Goal: Task Accomplishment & Management: Manage account settings

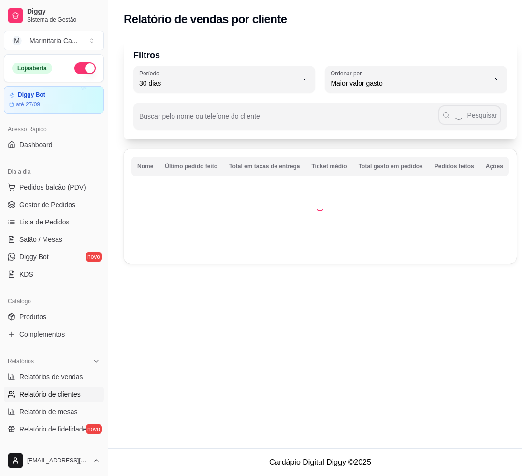
select select "30"
select select "HIGHEST_TOTAL_SPENT_WITH_ORDERS"
click at [58, 205] on span "Gestor de Pedidos" at bounding box center [47, 205] width 56 height 10
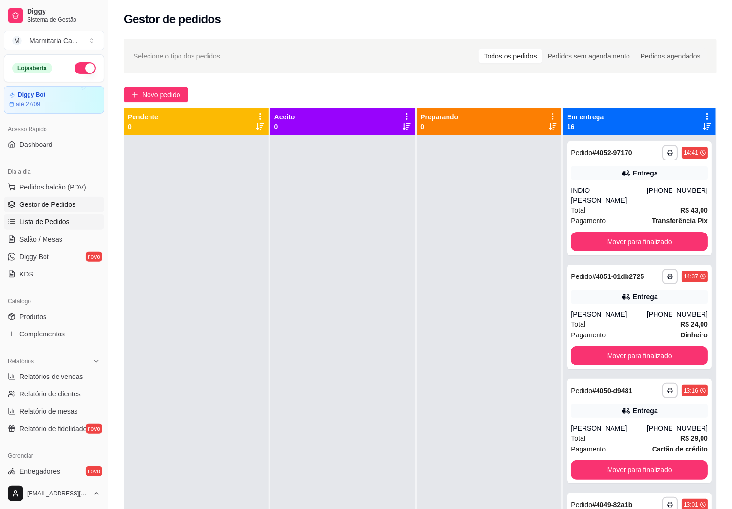
click at [45, 228] on link "Lista de Pedidos" at bounding box center [54, 221] width 100 height 15
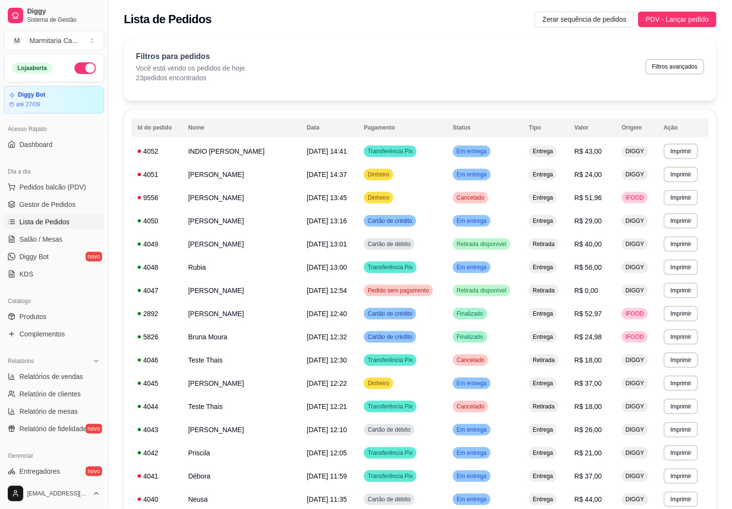
click at [522, 76] on div "Filtros para pedidos Você está vendo os pedidos de hoje. 23 pedidos encontrados…" at bounding box center [420, 67] width 568 height 32
click at [522, 59] on button "Filtros avançados" at bounding box center [674, 66] width 57 height 15
select select "0"
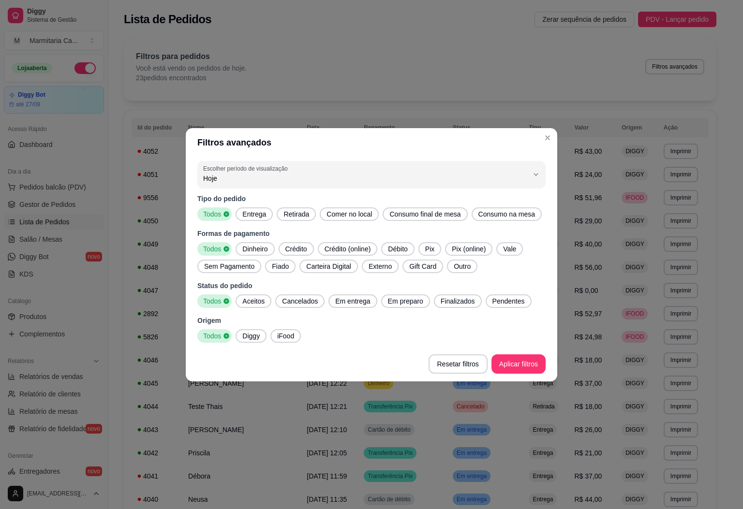
click at [250, 337] on span "Diggy" at bounding box center [250, 336] width 25 height 10
click at [248, 242] on div "Dinheiro" at bounding box center [255, 249] width 39 height 14
click at [511, 375] on footer "Resetar filtros Aplicar filtros" at bounding box center [371, 364] width 371 height 35
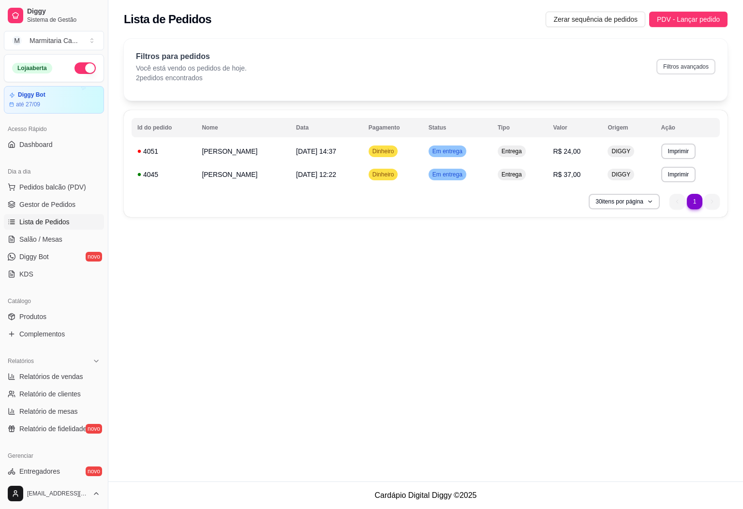
click at [522, 64] on button "Filtros avançados" at bounding box center [685, 66] width 59 height 15
select select "0"
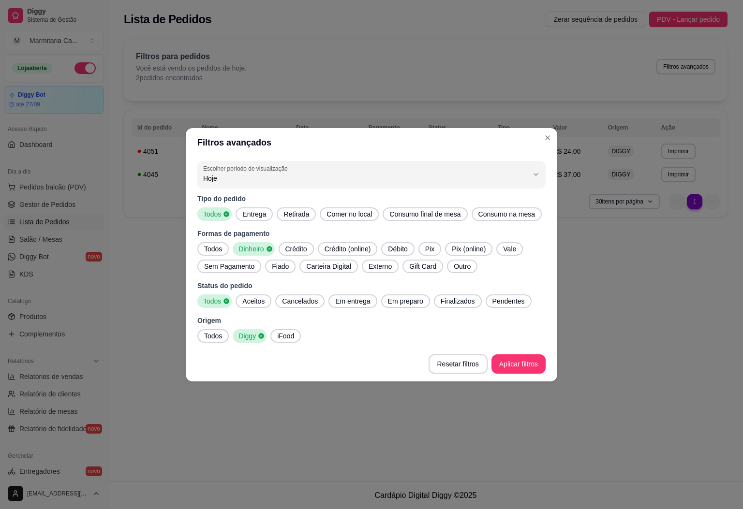
click at [305, 249] on span "Crédito" at bounding box center [297, 249] width 30 height 10
click at [401, 245] on span "Débito" at bounding box center [400, 249] width 27 height 10
click at [254, 245] on span "Dinheiro" at bounding box center [250, 249] width 31 height 10
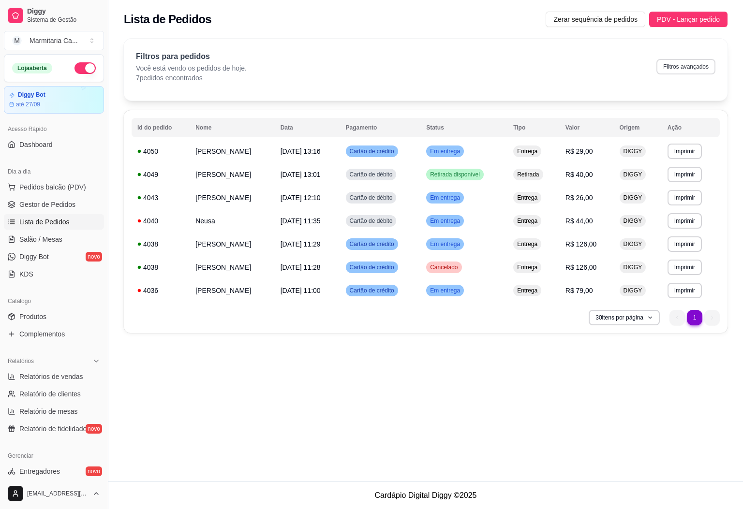
click at [522, 67] on button "Filtros avançados" at bounding box center [685, 66] width 59 height 15
select select "0"
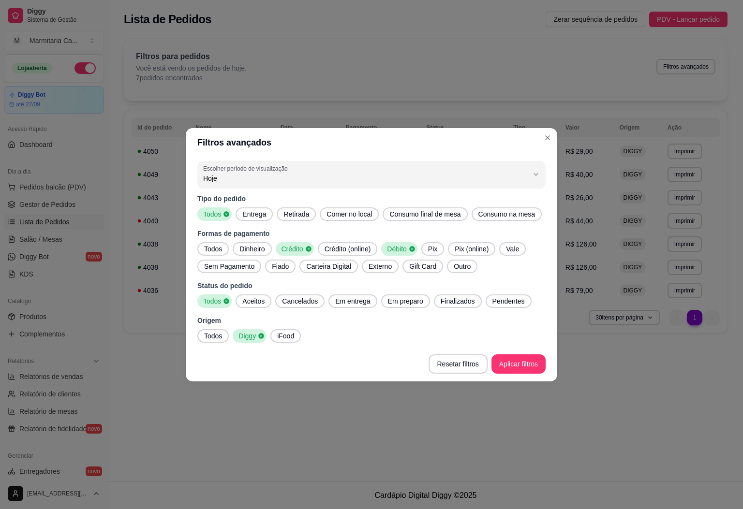
click at [424, 245] on div "Pix" at bounding box center [432, 249] width 23 height 14
click at [391, 238] on div "Formas de pagamento Todos Dinheiro Crédito Crédito (online) Débito Pix Pix (onl…" at bounding box center [371, 251] width 348 height 45
click at [392, 260] on button "Externo" at bounding box center [380, 267] width 37 height 14
click at [392, 250] on span "Débito" at bounding box center [395, 249] width 25 height 10
click at [386, 266] on span "Externo" at bounding box center [378, 267] width 29 height 10
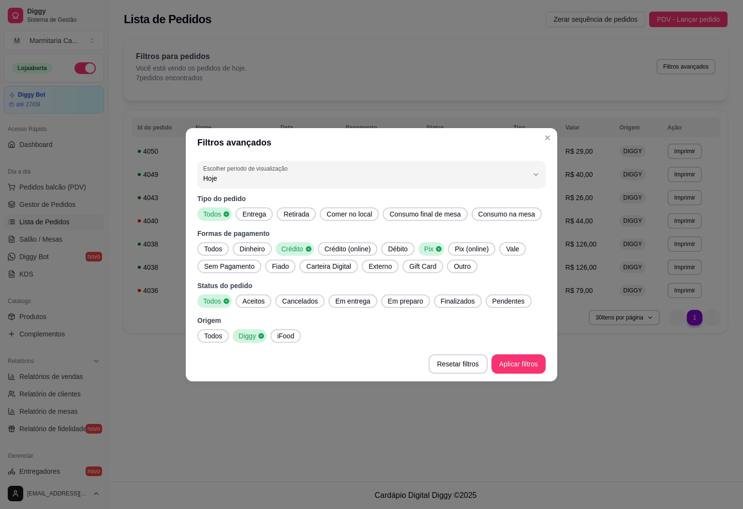
click at [306, 249] on icon at bounding box center [308, 248] width 5 height 5
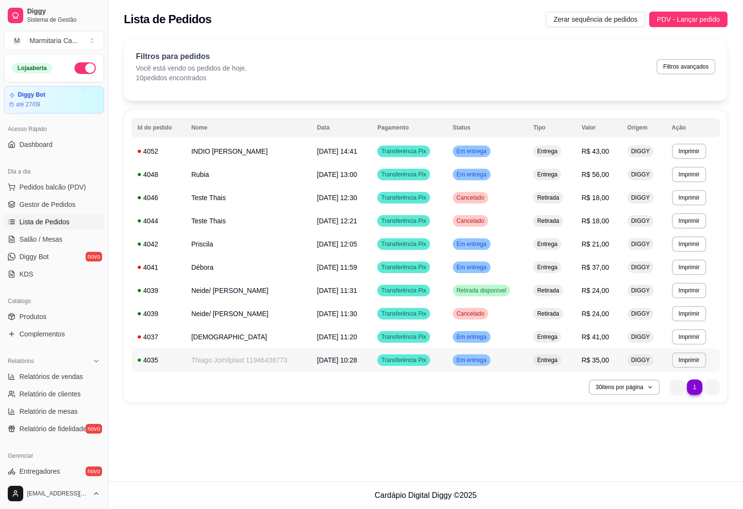
click at [318, 357] on span "[DATE] 10:28" at bounding box center [337, 360] width 40 height 8
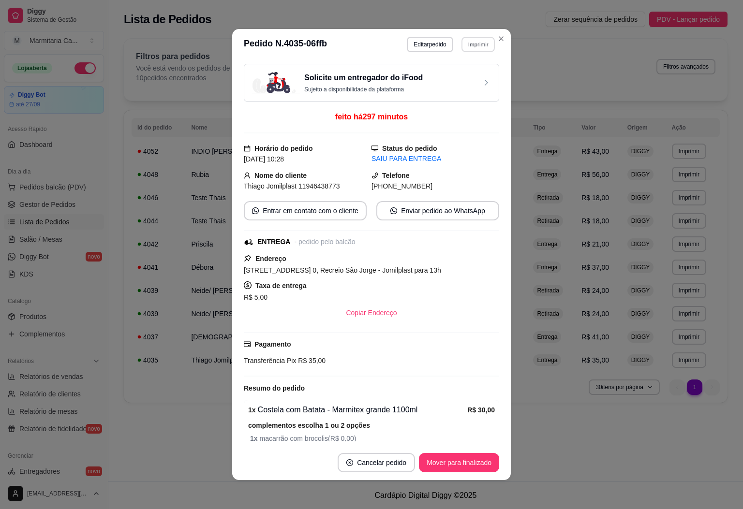
click at [463, 43] on button "Imprimir" at bounding box center [477, 44] width 33 height 15
click at [456, 73] on button "IMPRESSORA" at bounding box center [456, 78] width 68 height 15
